Goal: Task Accomplishment & Management: Manage account settings

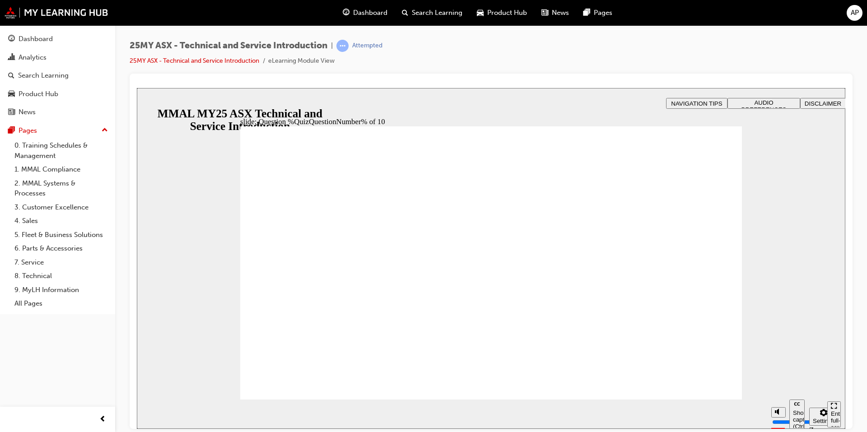
radio input "true"
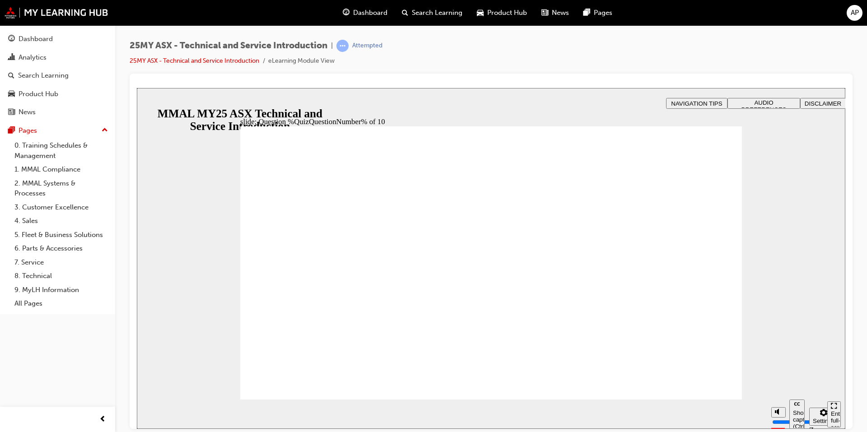
radio input "true"
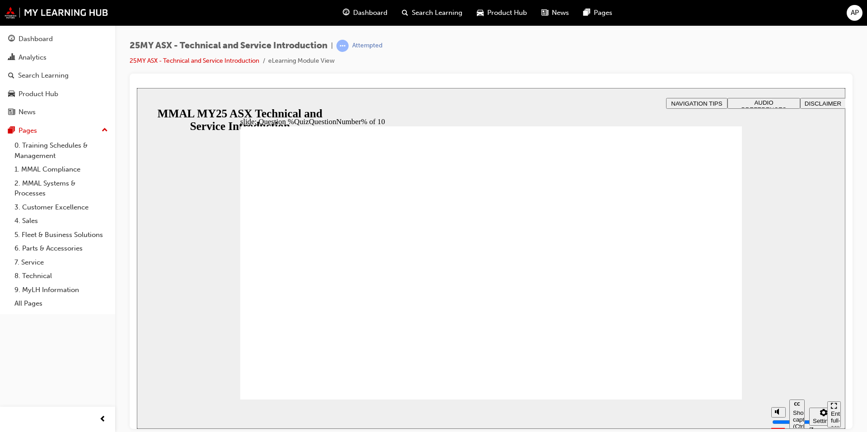
radio input "true"
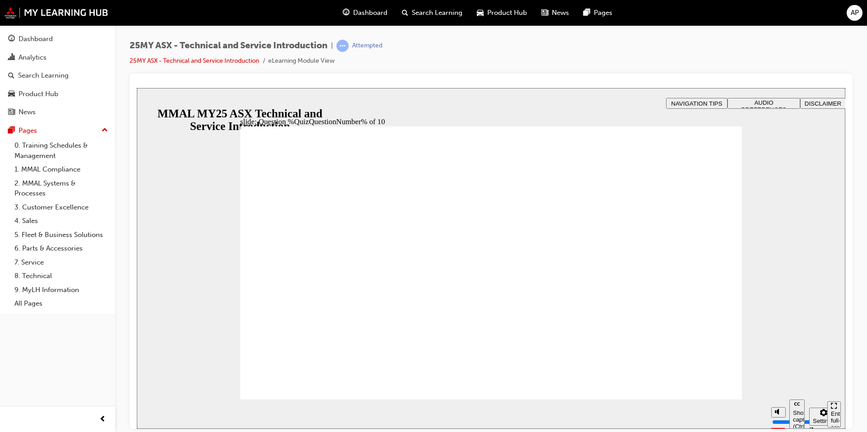
radio input "true"
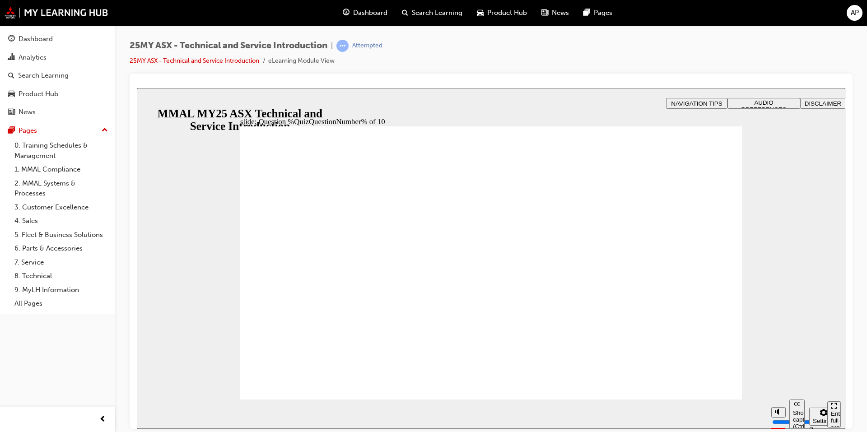
radio input "true"
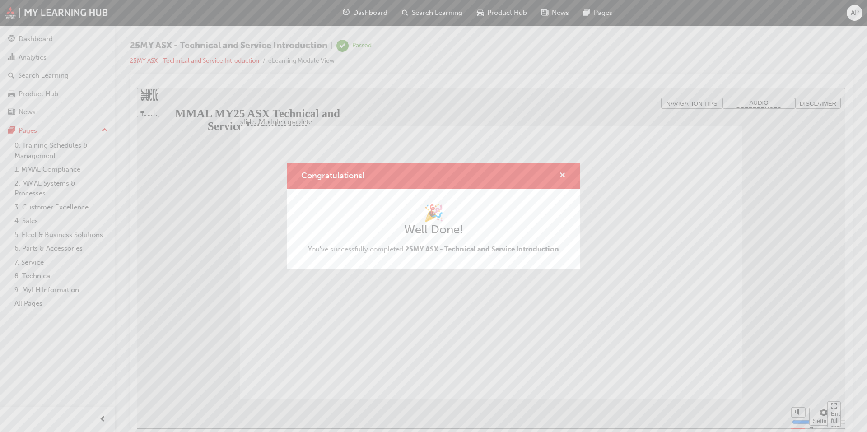
click at [561, 174] on span "cross-icon" at bounding box center [562, 176] width 7 height 8
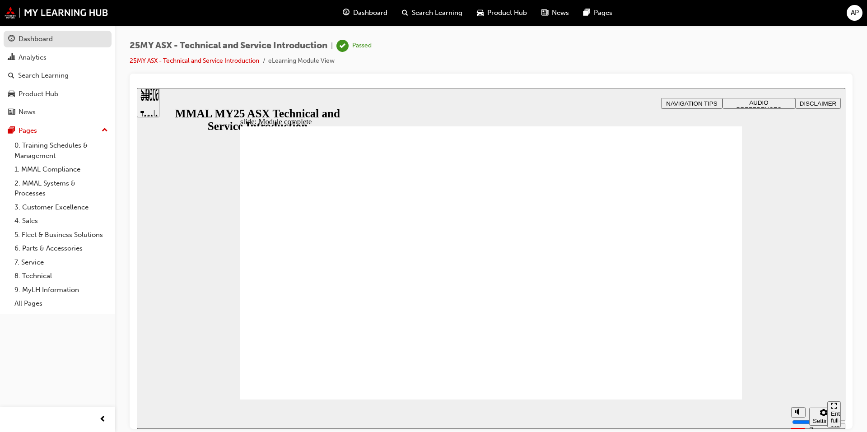
click at [42, 40] on div "Dashboard" at bounding box center [36, 39] width 34 height 10
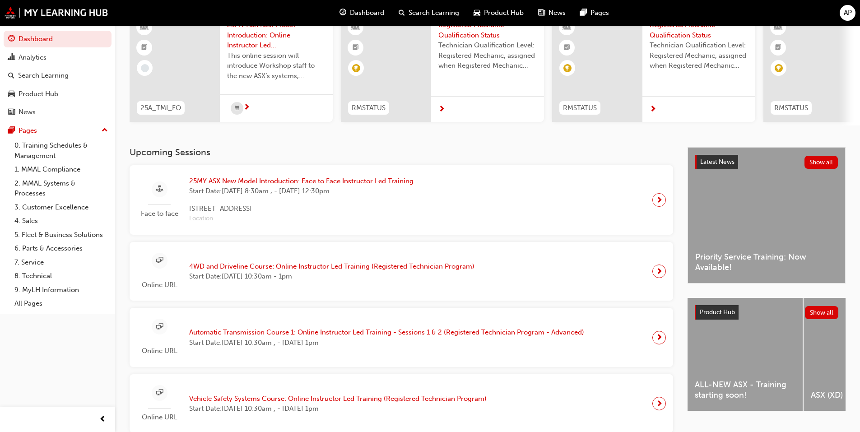
scroll to position [90, 0]
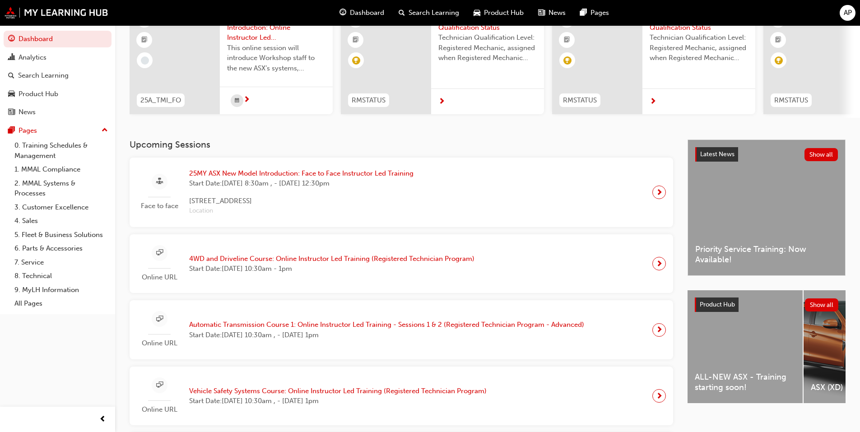
click at [283, 176] on span "25MY ASX New Model Introduction: Face to Face Instructor Led Training" at bounding box center [301, 173] width 224 height 10
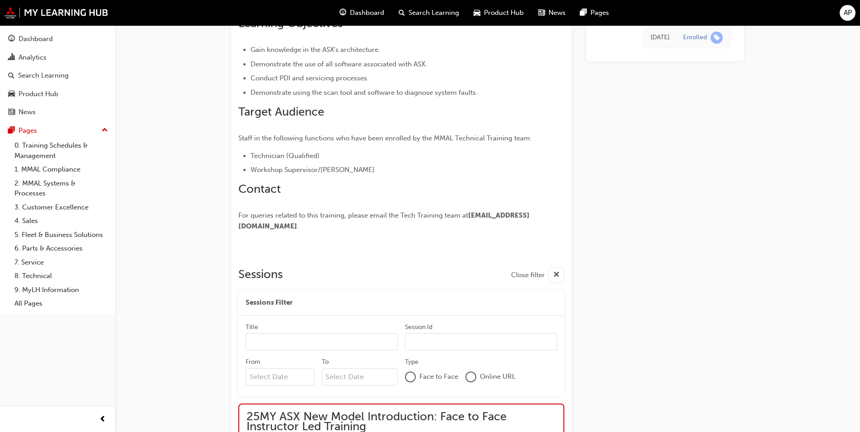
scroll to position [78, 0]
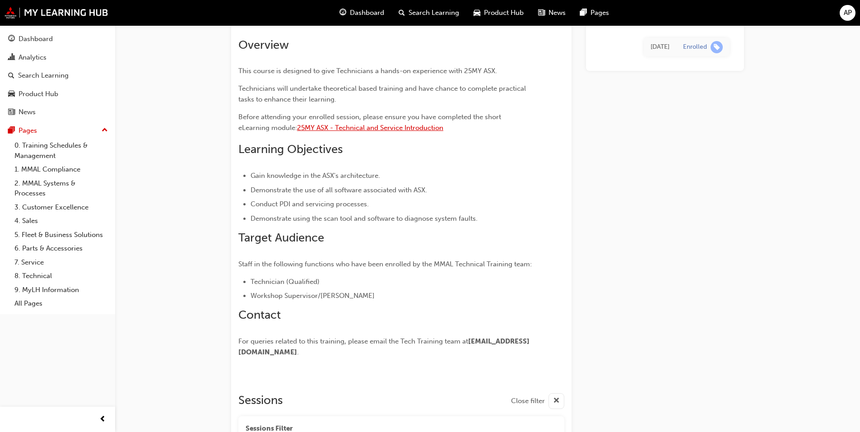
click at [390, 129] on span "25MY ASX - Technical and Service Introduction" at bounding box center [370, 128] width 146 height 8
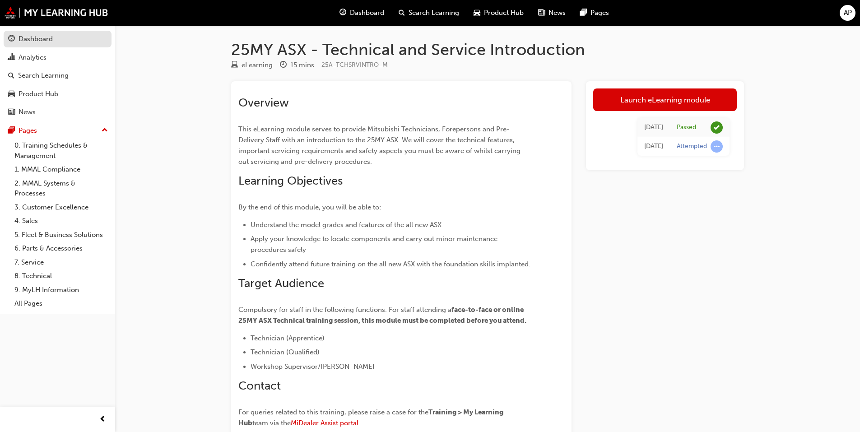
click at [53, 41] on div "Dashboard" at bounding box center [57, 38] width 99 height 11
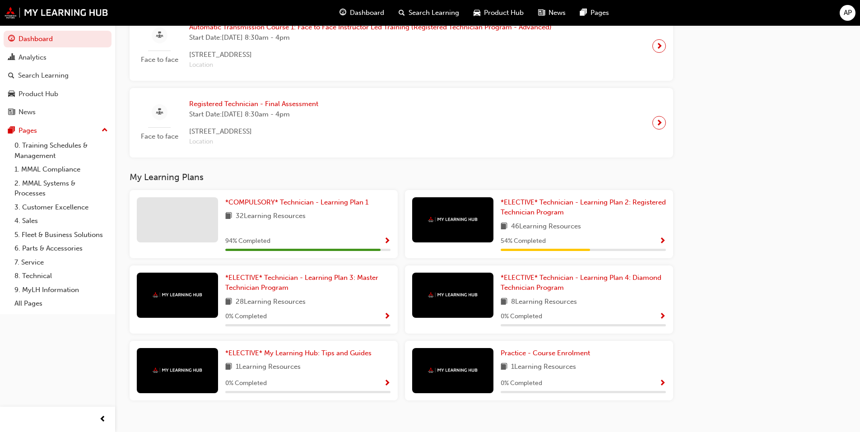
scroll to position [758, 0]
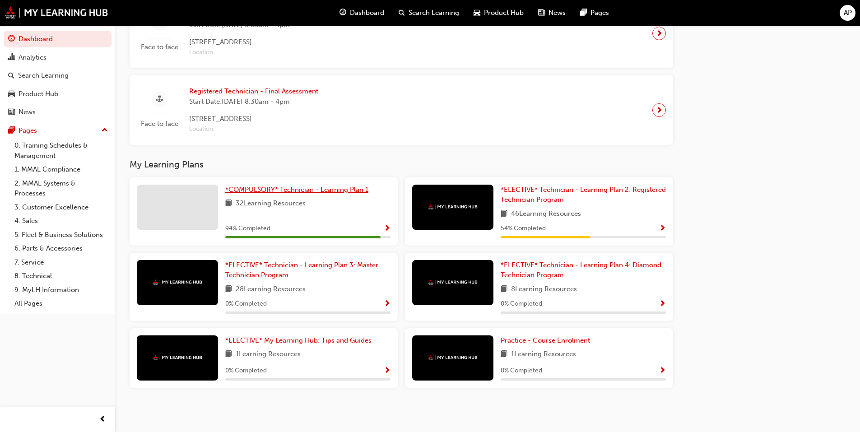
click at [304, 195] on link "*COMPULSORY* Technician - Learning Plan 1" at bounding box center [298, 190] width 147 height 10
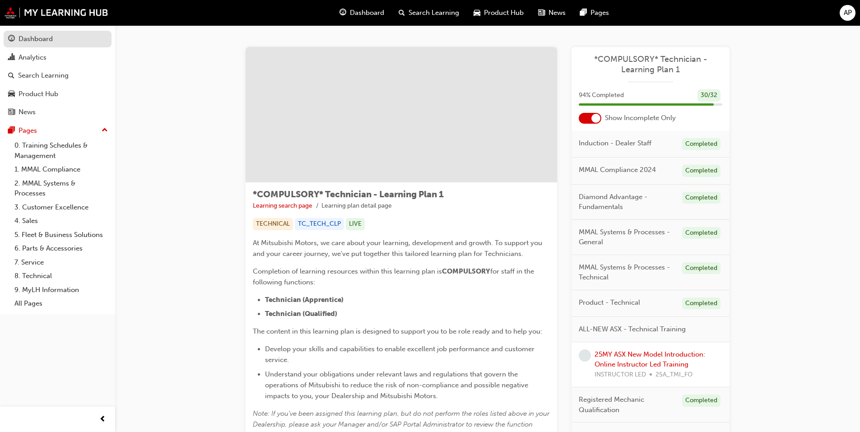
click at [51, 42] on div "Dashboard" at bounding box center [36, 39] width 34 height 10
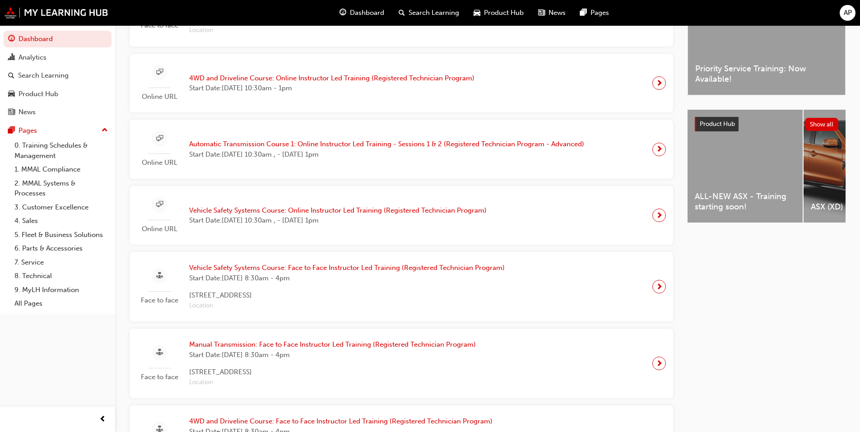
scroll to position [135, 0]
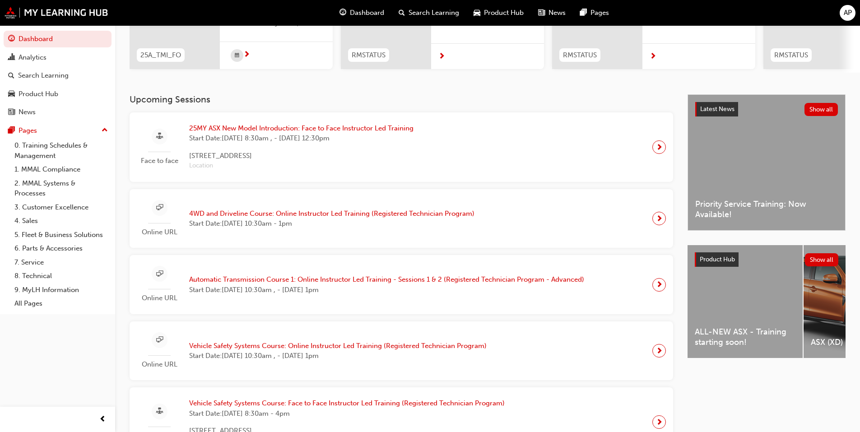
click at [842, 20] on button "AP" at bounding box center [848, 13] width 16 height 16
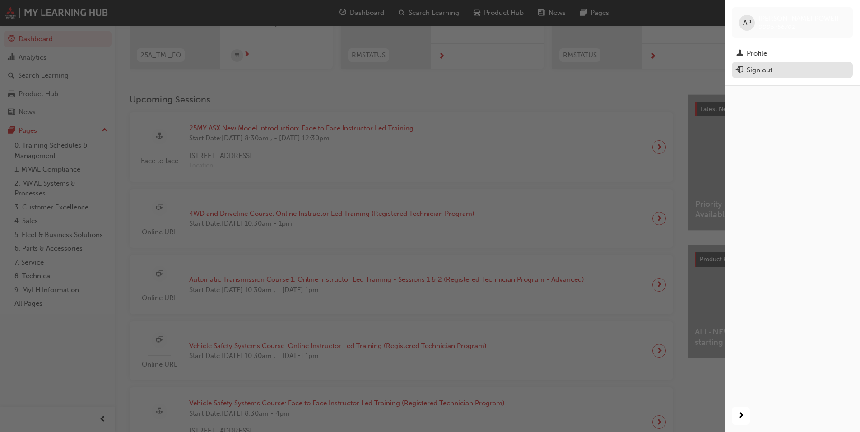
click at [754, 74] on div "Sign out" at bounding box center [760, 70] width 26 height 10
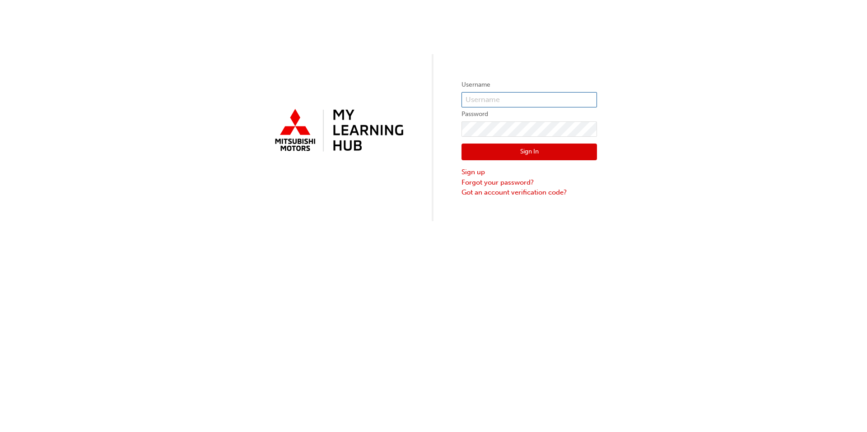
click at [534, 98] on input "text" at bounding box center [528, 99] width 135 height 15
type input "0005873861"
click button "Sign In" at bounding box center [528, 152] width 135 height 17
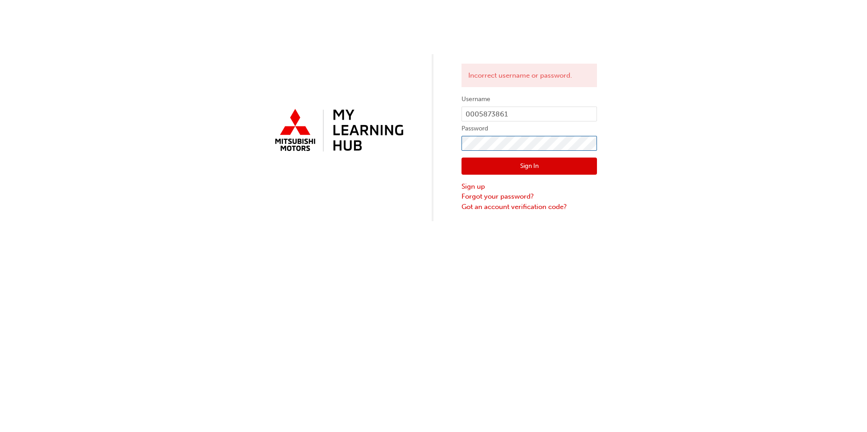
click button "Sign In" at bounding box center [528, 166] width 135 height 17
click at [520, 193] on link "Forgot your password?" at bounding box center [528, 196] width 135 height 10
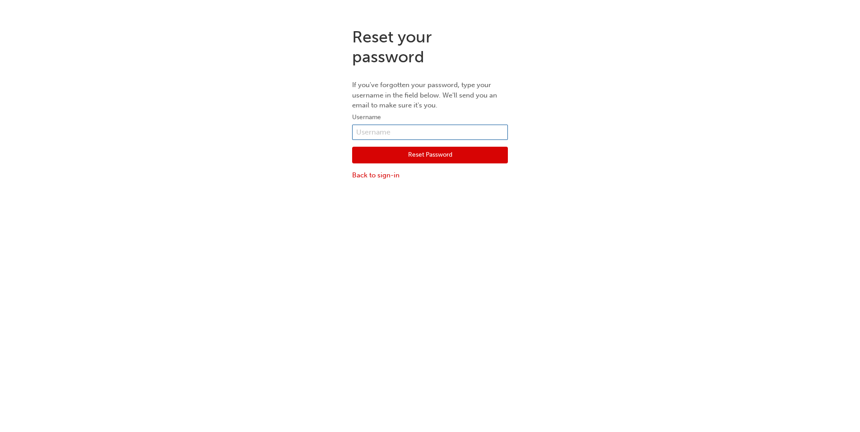
click at [440, 133] on input "text" at bounding box center [430, 132] width 156 height 15
type input "0005873861"
click at [439, 157] on button "Reset Password" at bounding box center [430, 155] width 156 height 17
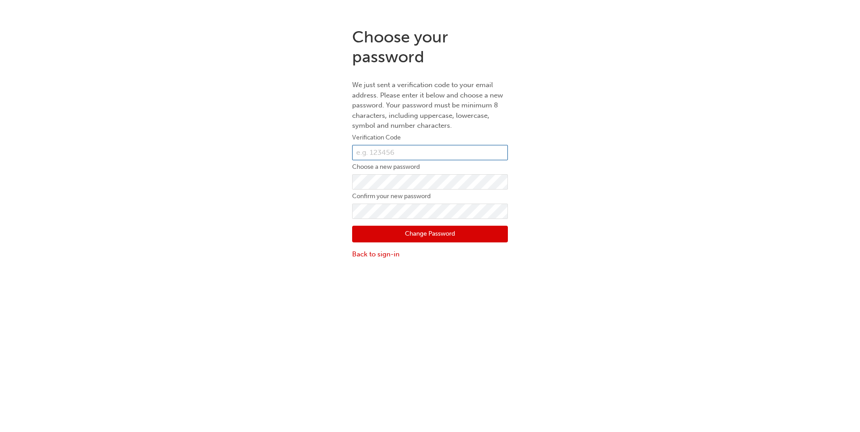
click at [419, 155] on input "text" at bounding box center [430, 152] width 156 height 15
click at [383, 252] on link "Back to sign-in" at bounding box center [430, 254] width 156 height 10
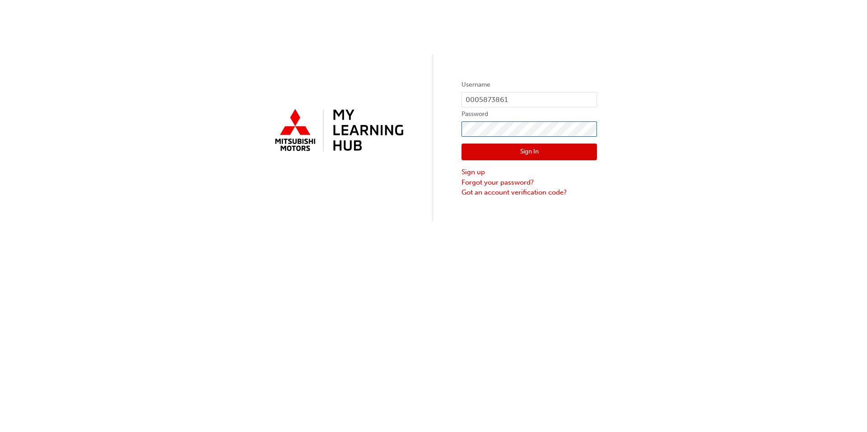
click button "Sign In" at bounding box center [528, 152] width 135 height 17
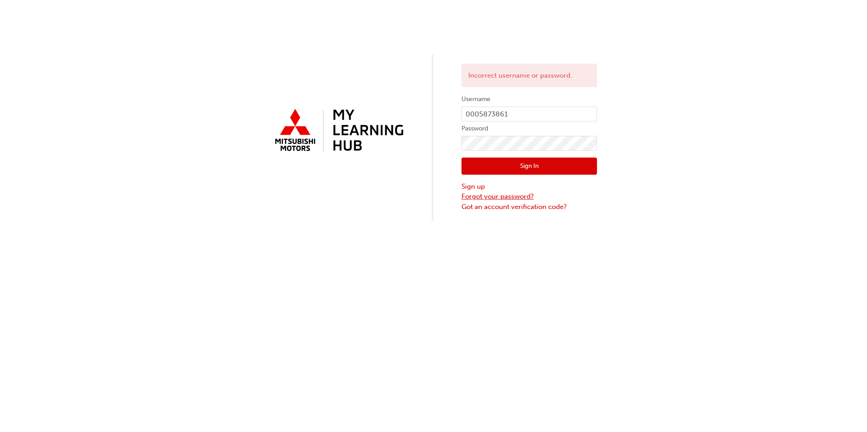
click at [494, 197] on link "Forgot your password?" at bounding box center [528, 196] width 135 height 10
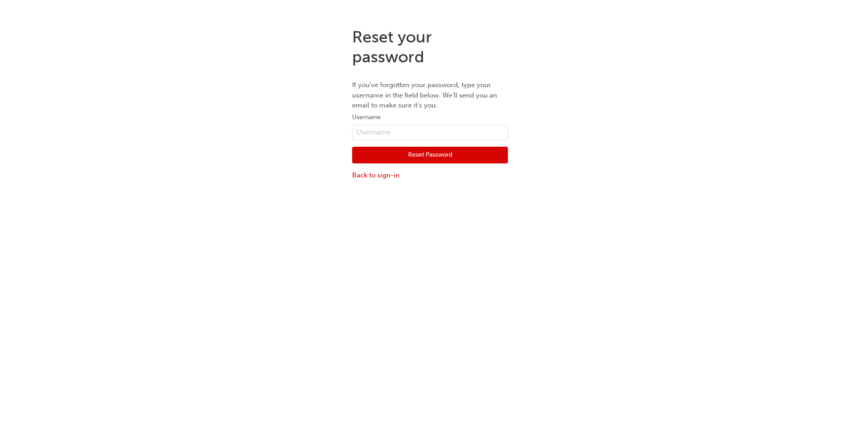
click at [462, 141] on div "Reset Password Back to sign-in" at bounding box center [430, 160] width 156 height 41
click at [462, 134] on input "text" at bounding box center [430, 132] width 156 height 15
type input "0005873861"
click at [446, 155] on button "Reset Password" at bounding box center [430, 155] width 156 height 17
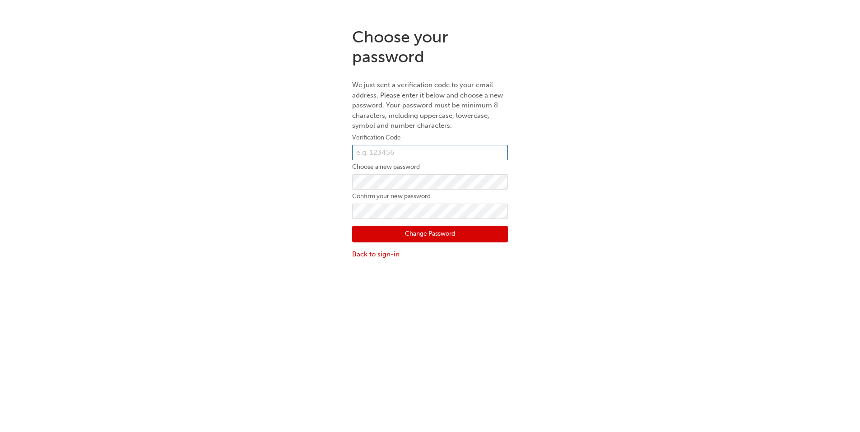
click at [425, 155] on input "text" at bounding box center [430, 152] width 156 height 15
click at [396, 255] on link "Back to sign-in" at bounding box center [430, 254] width 156 height 10
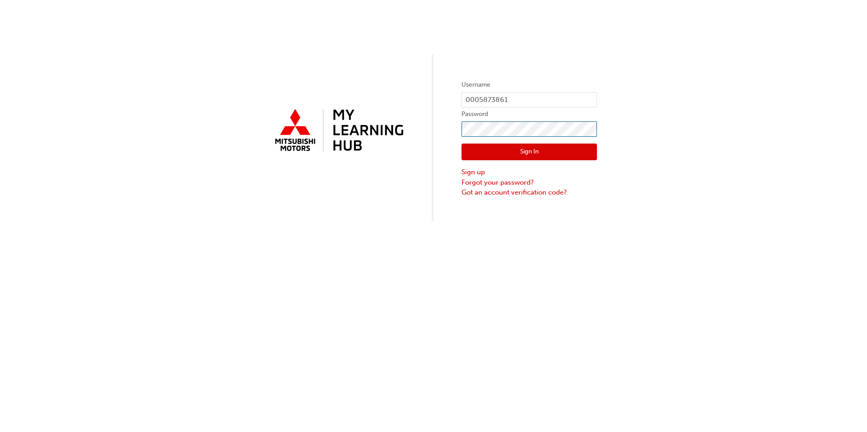
click button "Sign In" at bounding box center [528, 152] width 135 height 17
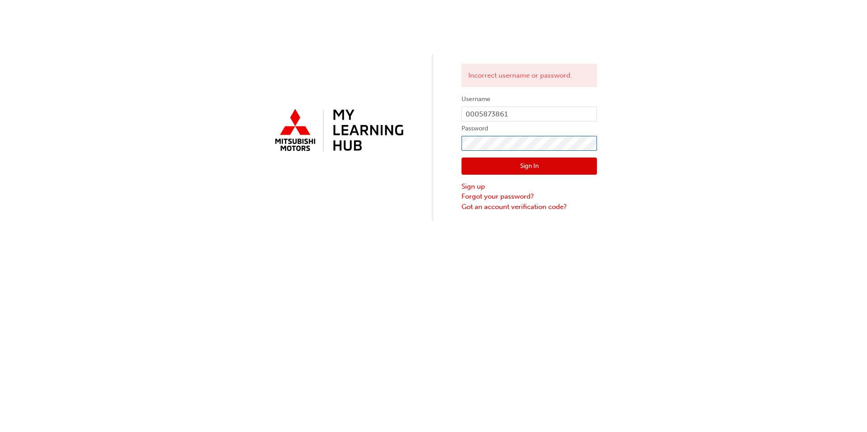
click at [356, 126] on div "Incorrect username or password. Username 0005873861 Password Sign In Sign up Fo…" at bounding box center [433, 110] width 867 height 221
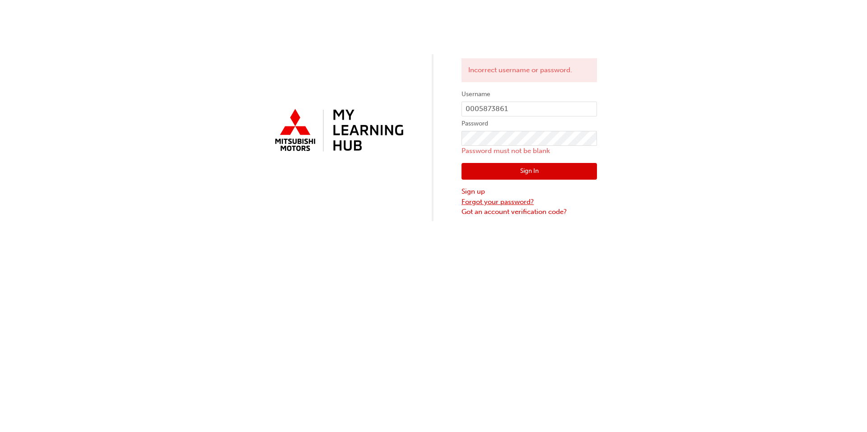
click at [472, 199] on link "Forgot your password?" at bounding box center [528, 202] width 135 height 10
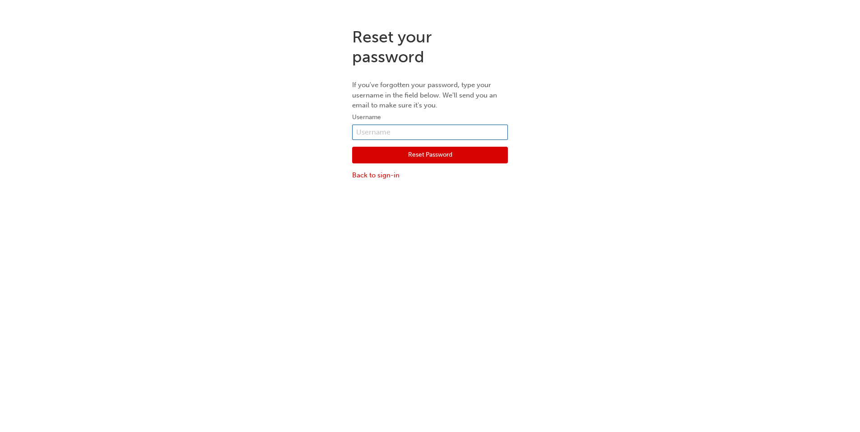
click at [432, 128] on input "text" at bounding box center [430, 132] width 156 height 15
type input "0005873861"
click at [427, 153] on button "Reset Password" at bounding box center [430, 155] width 156 height 17
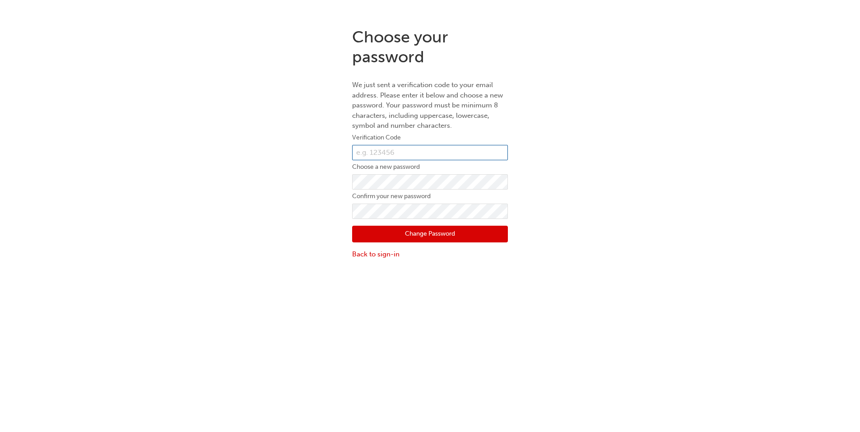
click at [430, 153] on input "text" at bounding box center [430, 152] width 156 height 15
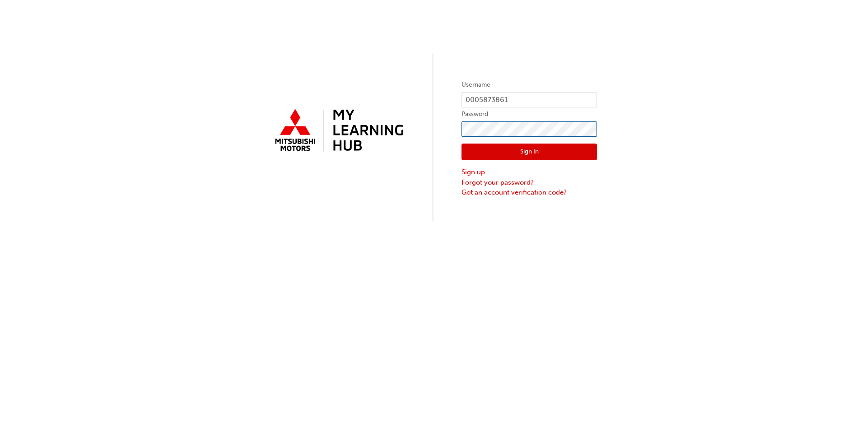
click button "Sign In" at bounding box center [528, 152] width 135 height 17
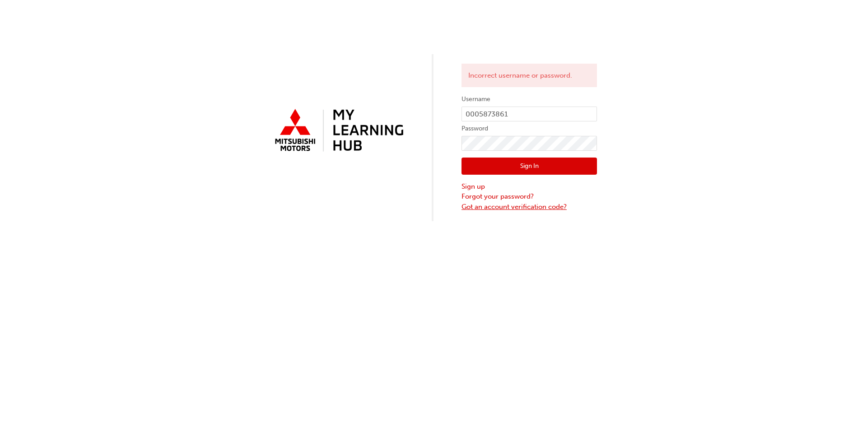
click at [512, 206] on link "Got an account verification code?" at bounding box center [528, 207] width 135 height 10
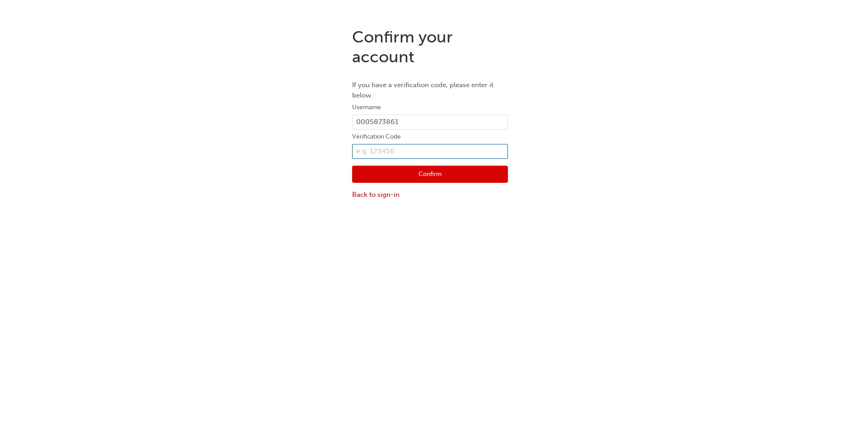
click at [413, 150] on input "text" at bounding box center [430, 151] width 156 height 15
click at [376, 195] on link "Back to sign-in" at bounding box center [430, 195] width 156 height 10
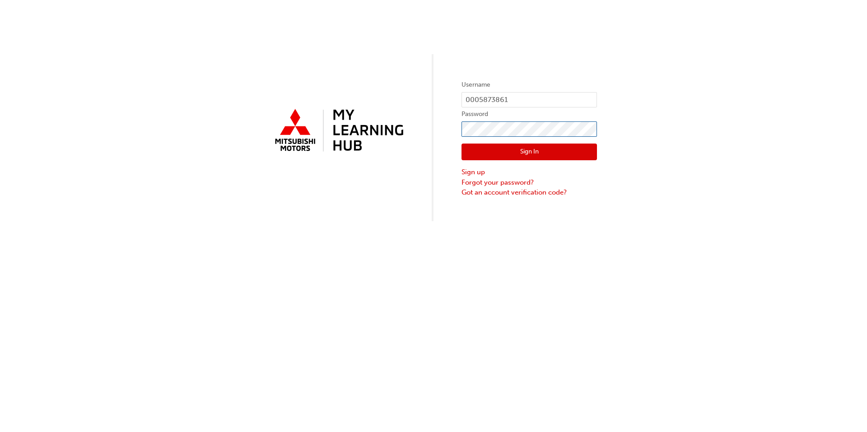
click button "Sign In" at bounding box center [528, 152] width 135 height 17
